Goal: Task Accomplishment & Management: Complete application form

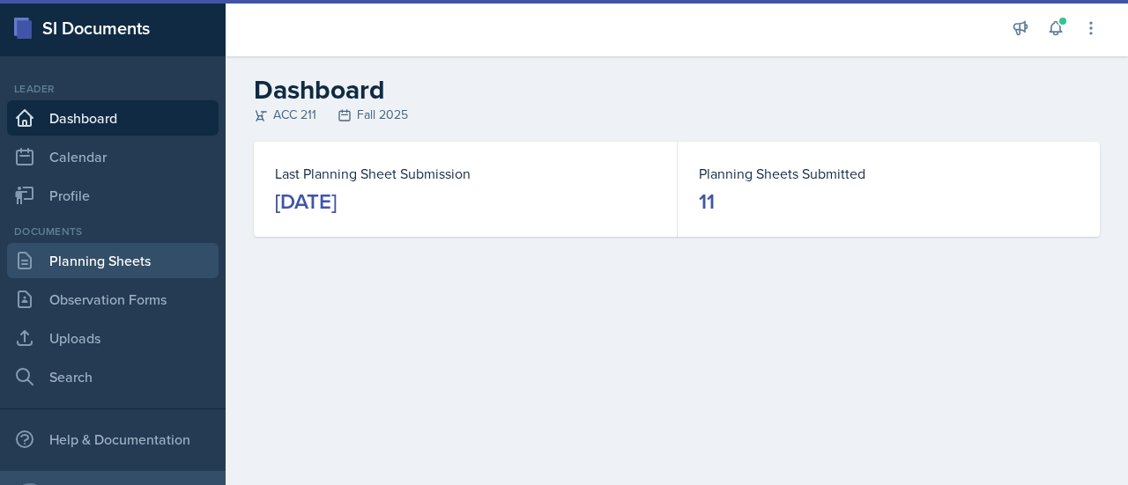
click at [157, 252] on link "Planning Sheets" at bounding box center [112, 260] width 211 height 35
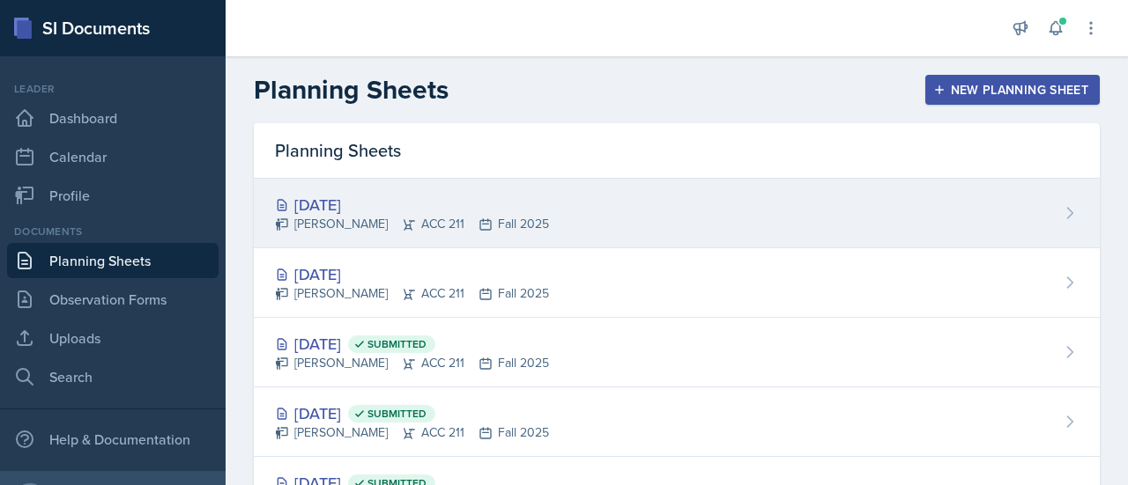
click at [403, 207] on div "[DATE]" at bounding box center [412, 205] width 274 height 24
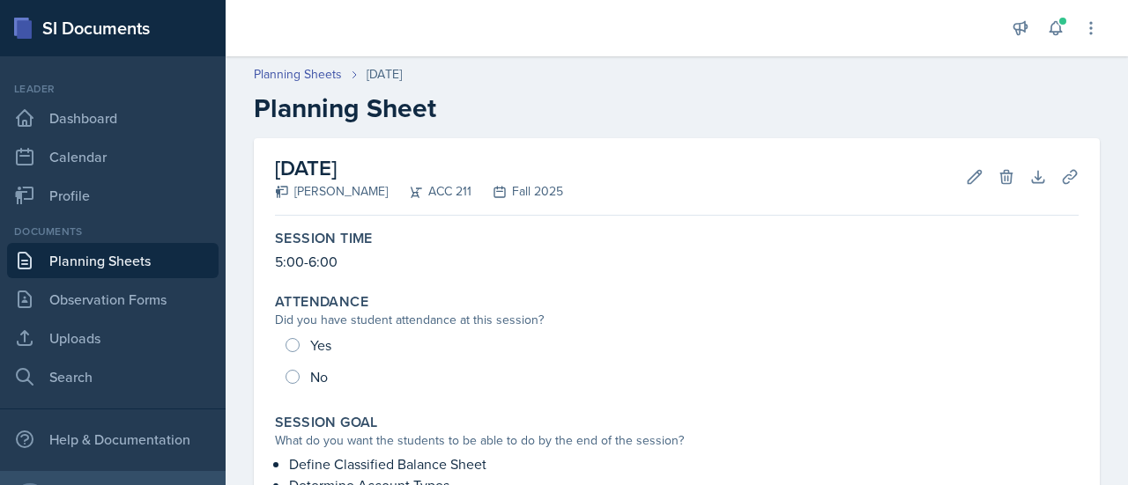
scroll to position [88, 0]
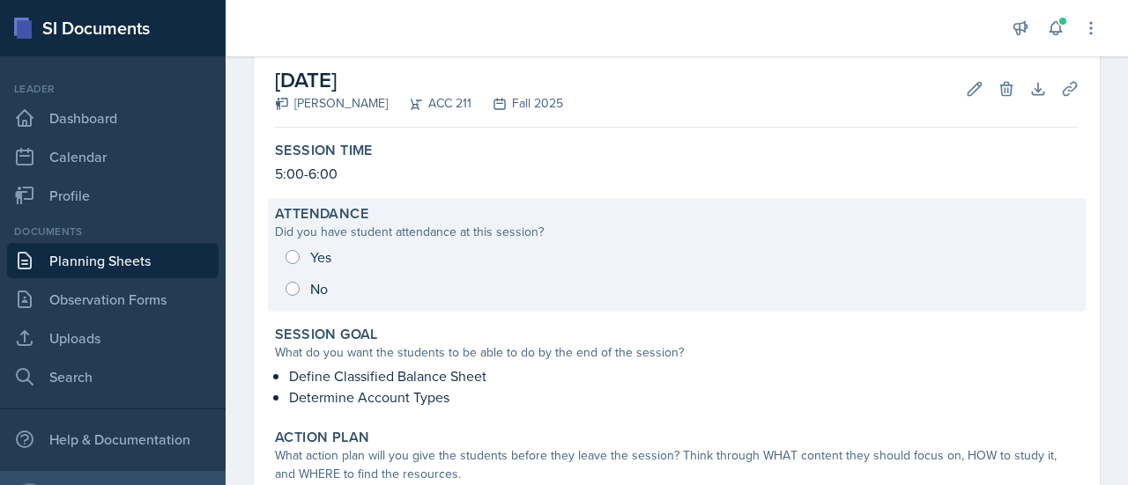
click at [297, 256] on div "Yes No" at bounding box center [676, 272] width 803 height 63
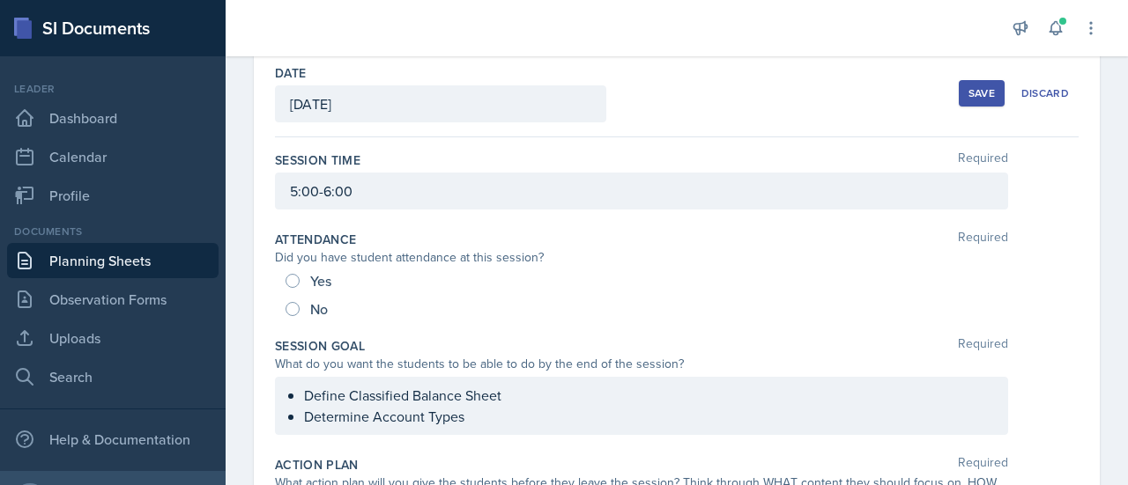
scroll to position [81, 0]
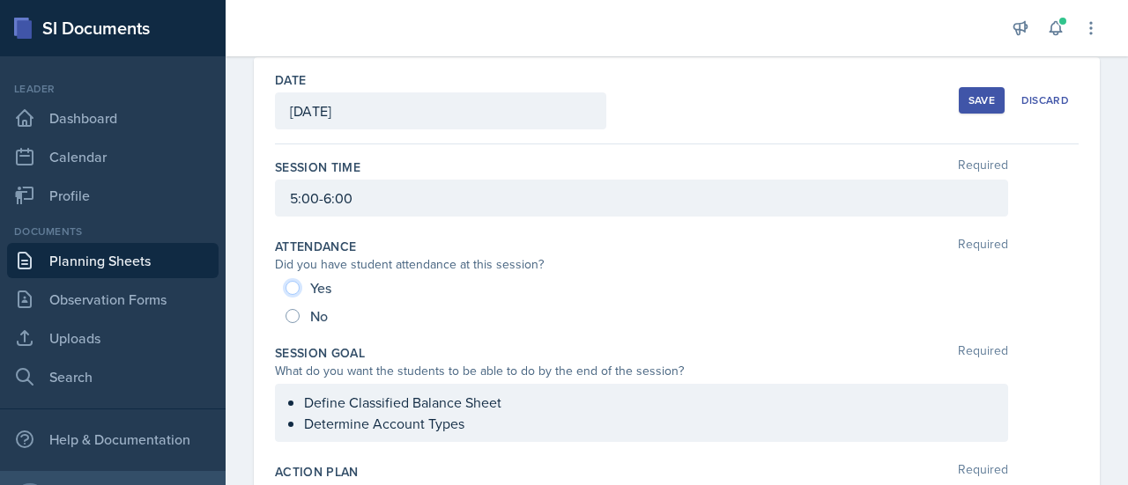
click at [298, 284] on input "Yes" at bounding box center [292, 288] width 14 height 14
radio input "true"
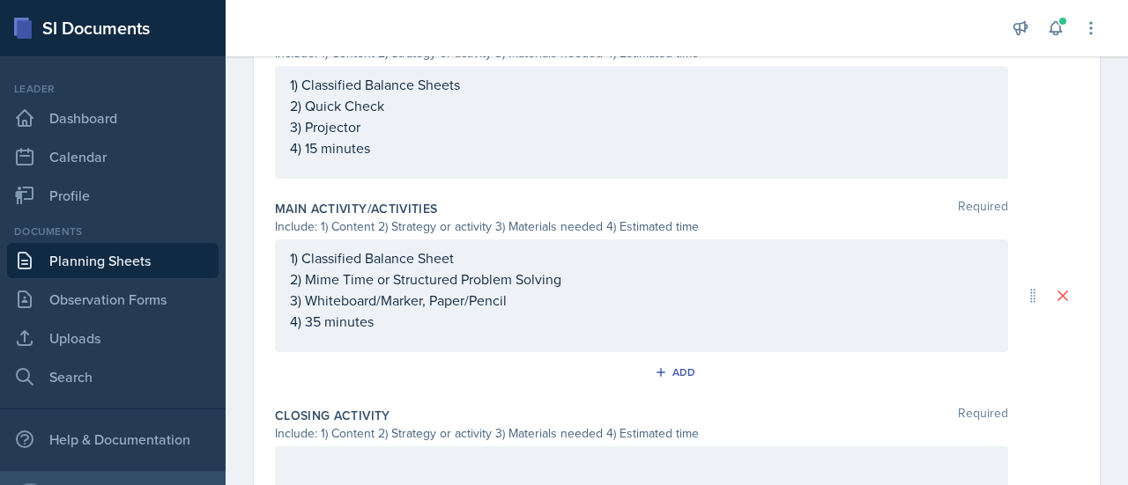
scroll to position [954, 0]
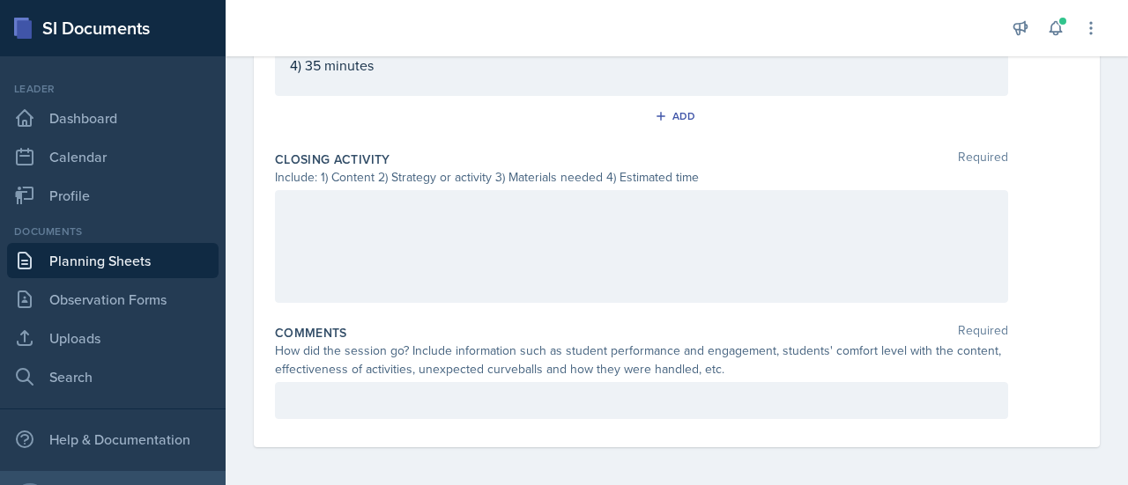
click at [386, 223] on div at bounding box center [641, 246] width 733 height 113
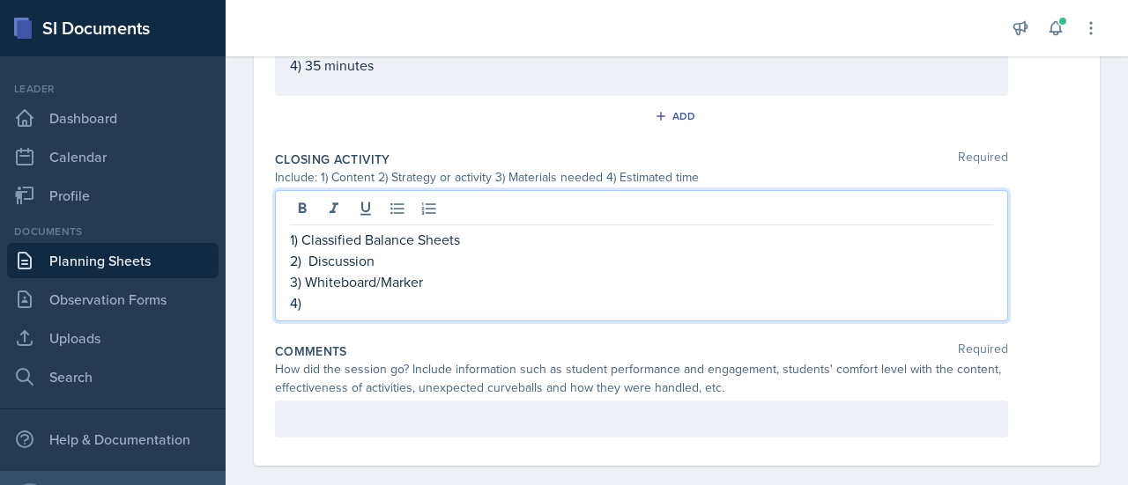
scroll to position [972, 0]
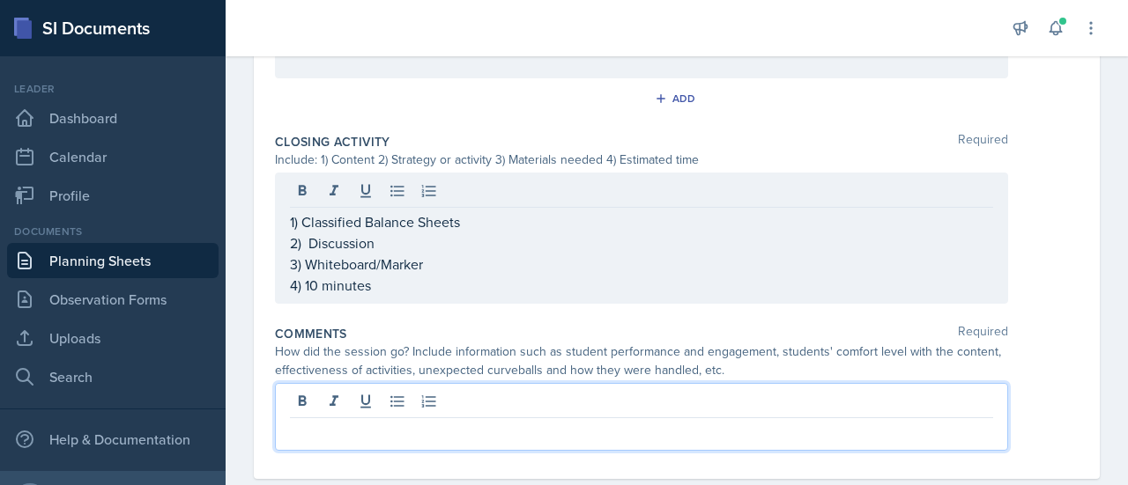
click at [450, 395] on div at bounding box center [641, 417] width 733 height 68
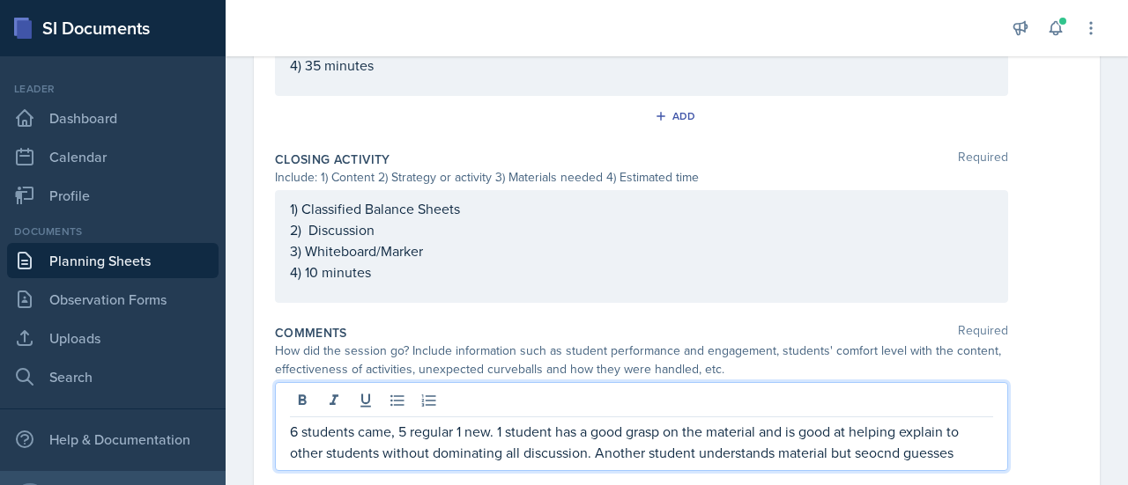
click at [883, 444] on p "6 students came, 5 regular 1 new. 1 student has a good grasp on the material an…" at bounding box center [641, 442] width 703 height 42
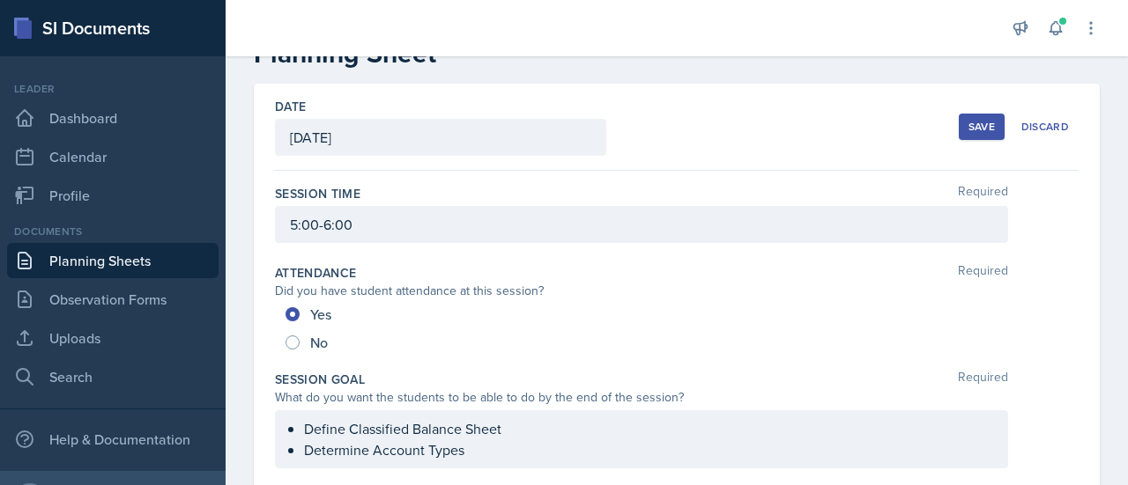
scroll to position [0, 0]
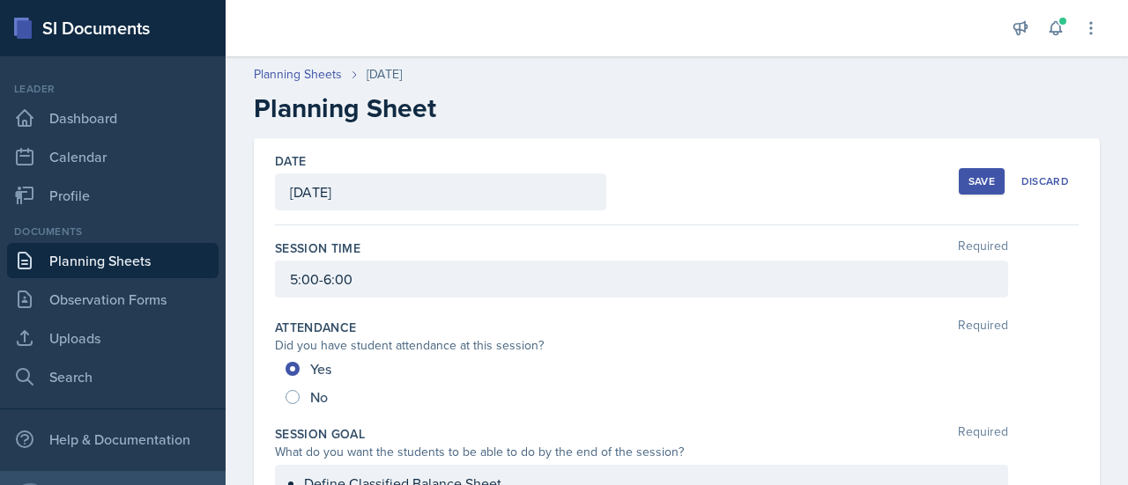
click at [968, 181] on div "Save" at bounding box center [981, 181] width 26 height 14
